Goal: Task Accomplishment & Management: Complete application form

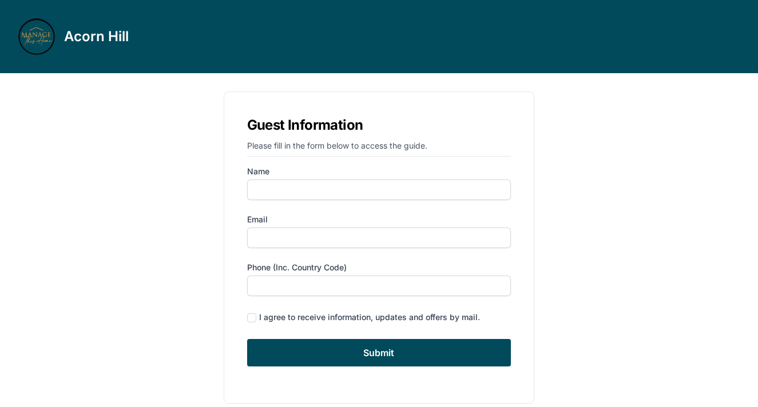
click at [108, 210] on div "Acorn Hill Guest Information Please fill in the form below to access the guide.…" at bounding box center [379, 211] width 758 height 422
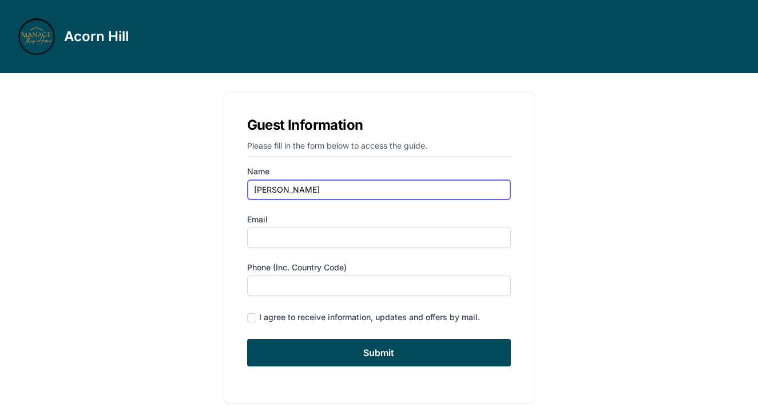
type input "[PERSON_NAME]"
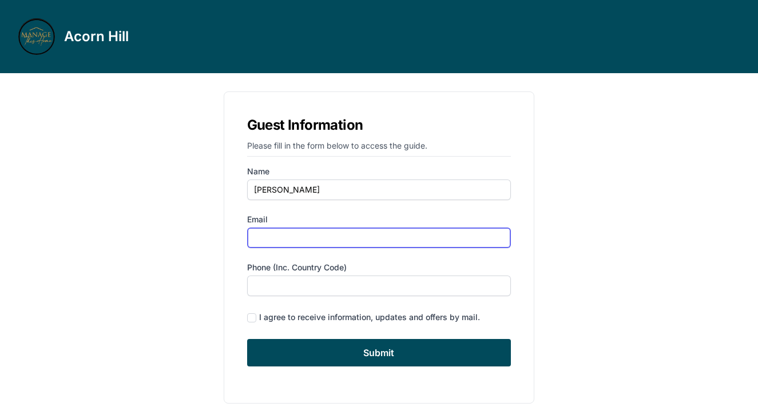
type input "[EMAIL_ADDRESS][DOMAIN_NAME]"
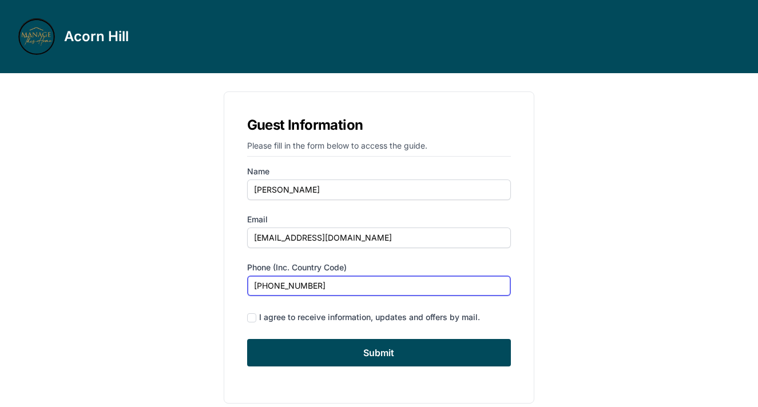
type input "[PHONE_NUMBER]"
click at [255, 316] on input "checkbox" at bounding box center [251, 318] width 9 height 9
checkbox input "true"
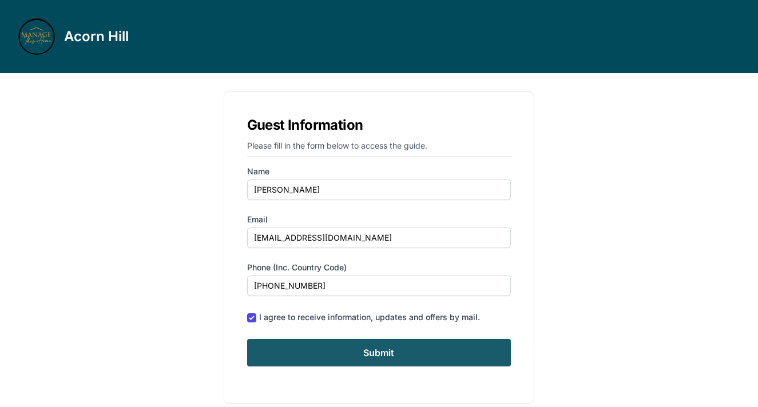
click at [404, 361] on input "Submit" at bounding box center [379, 352] width 264 height 27
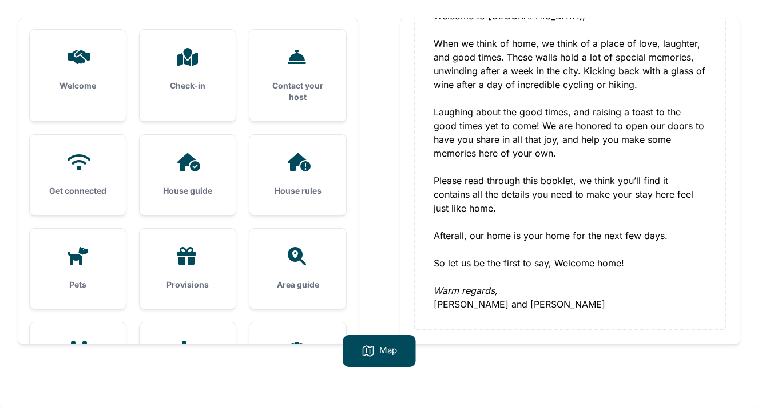
scroll to position [73, 0]
click at [176, 90] on h3 "Check-in" at bounding box center [188, 85] width 60 height 11
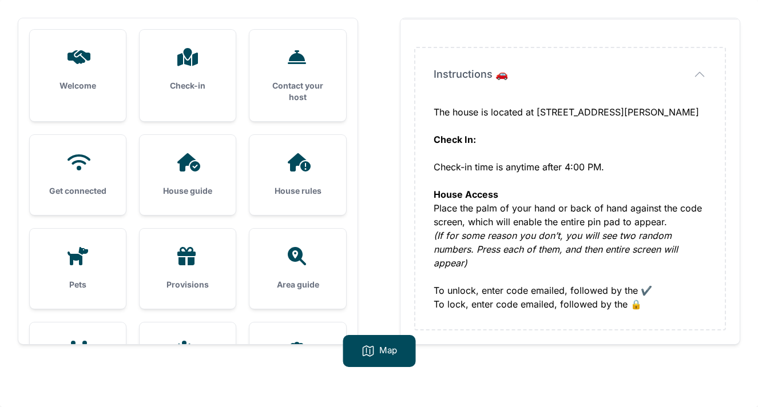
scroll to position [59, 0]
click at [184, 170] on icon at bounding box center [188, 162] width 23 height 18
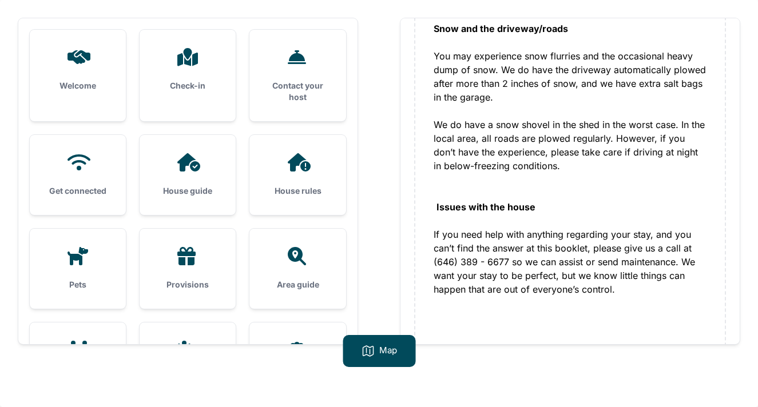
scroll to position [1501, 0]
click at [281, 169] on div at bounding box center [298, 162] width 60 height 18
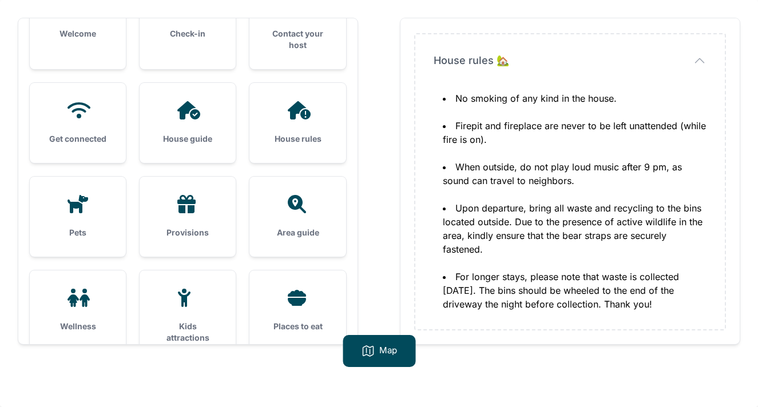
scroll to position [59, 0]
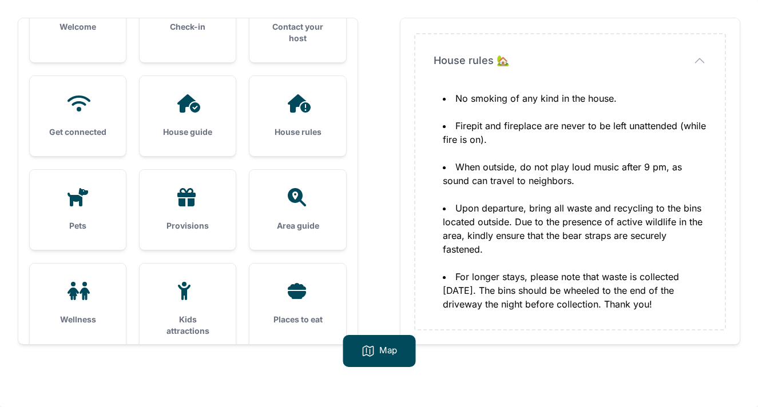
click at [97, 212] on div "Pets" at bounding box center [78, 210] width 96 height 80
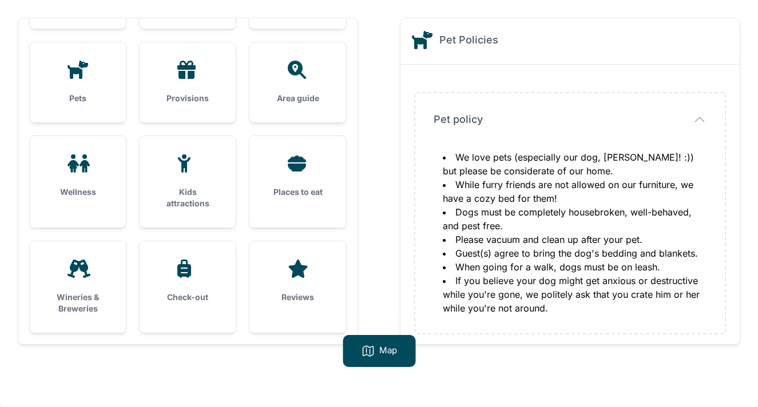
scroll to position [187, 0]
click at [310, 176] on div "Places to eat" at bounding box center [298, 176] width 96 height 80
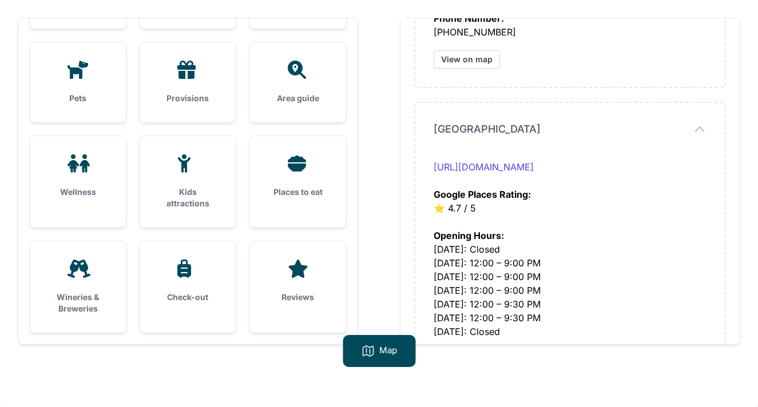
scroll to position [2642, 0]
click at [87, 282] on div "Wineries & Breweries" at bounding box center [78, 288] width 96 height 92
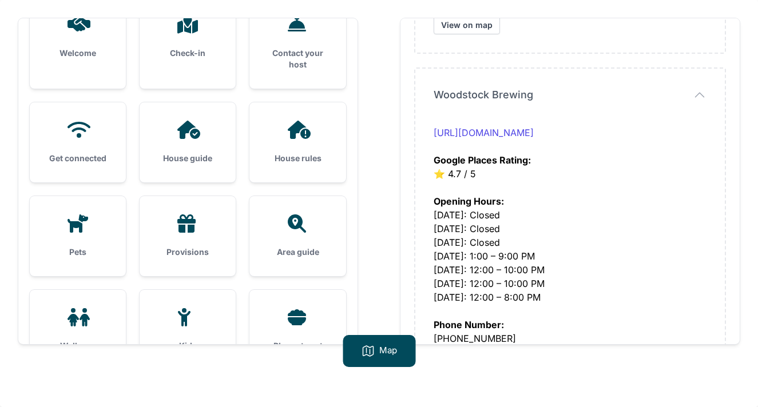
scroll to position [21, 0]
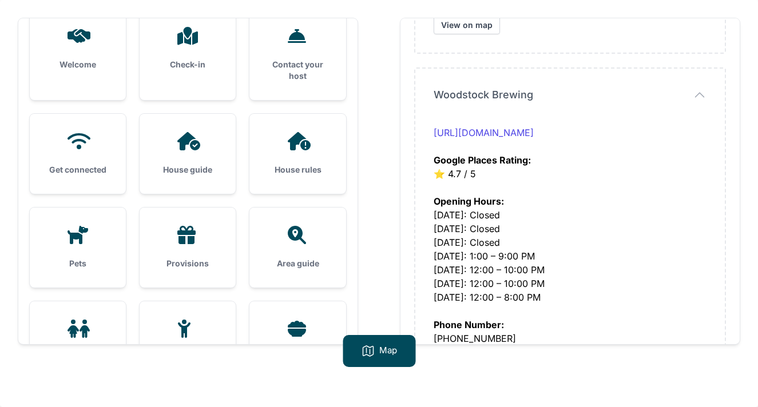
click at [78, 327] on icon at bounding box center [77, 329] width 27 height 18
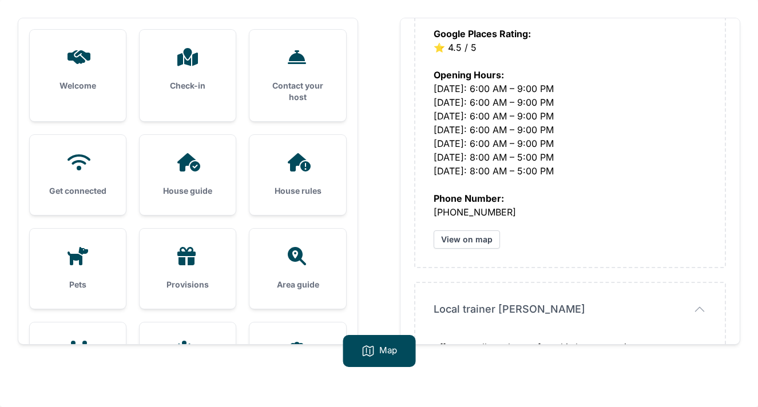
scroll to position [0, 0]
click at [91, 56] on icon at bounding box center [77, 57] width 27 height 18
